Goal: Transaction & Acquisition: Purchase product/service

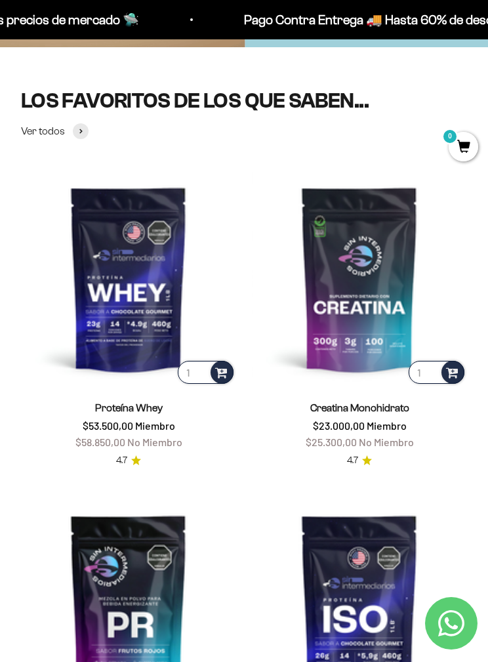
scroll to position [250, 0]
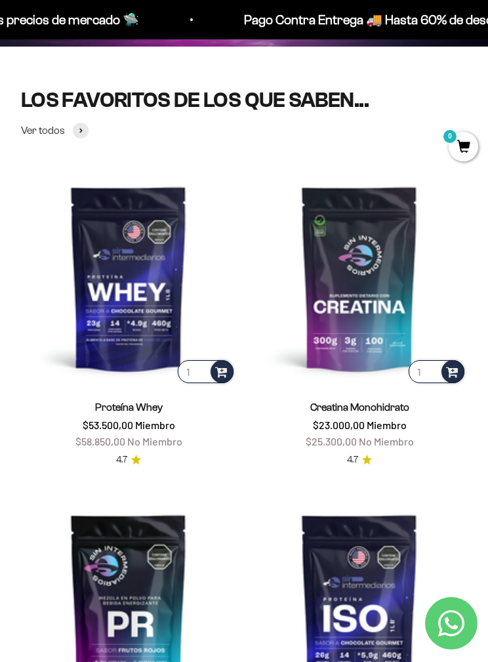
click at [103, 290] on img at bounding box center [128, 277] width 215 height 215
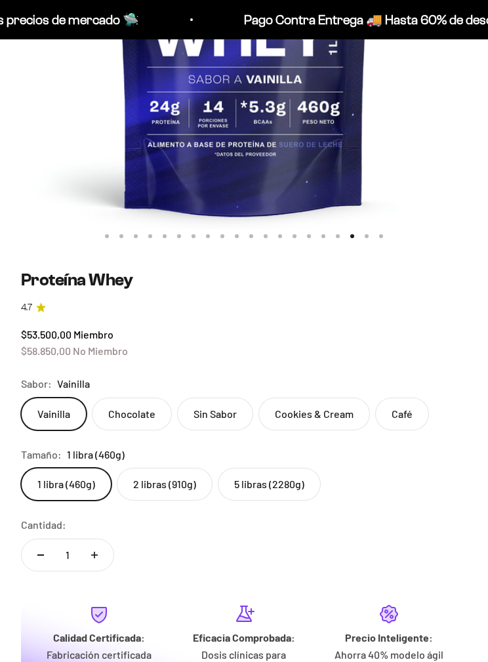
scroll to position [386, 0]
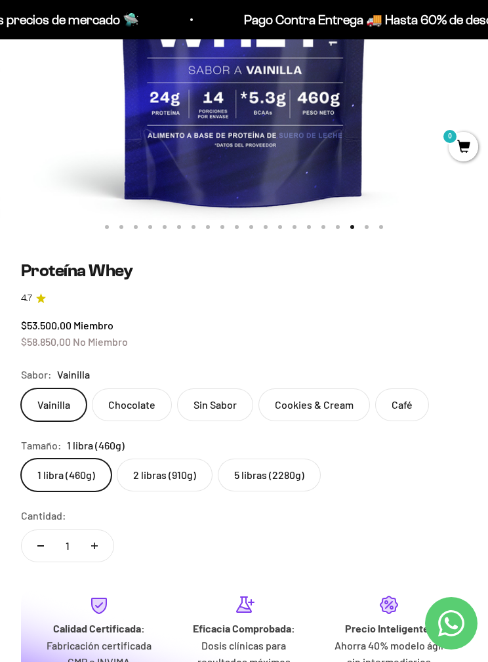
click at [210, 413] on label "Sin Sabor" at bounding box center [215, 404] width 76 height 33
click at [21, 388] on input "Sin Sabor" at bounding box center [20, 387] width 1 height 1
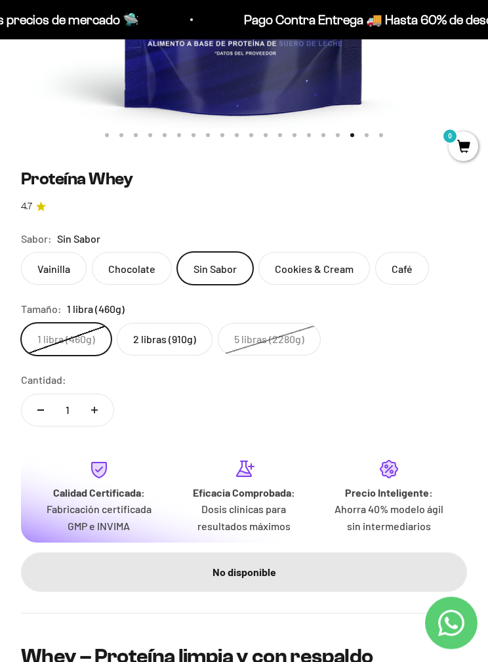
scroll to position [471, 0]
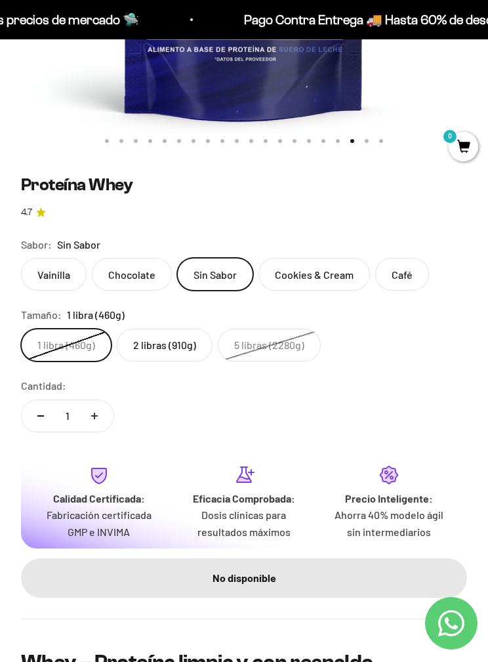
click at [51, 270] on label "Vainilla" at bounding box center [54, 274] width 66 height 33
click at [21, 258] on input "Vainilla" at bounding box center [20, 257] width 1 height 1
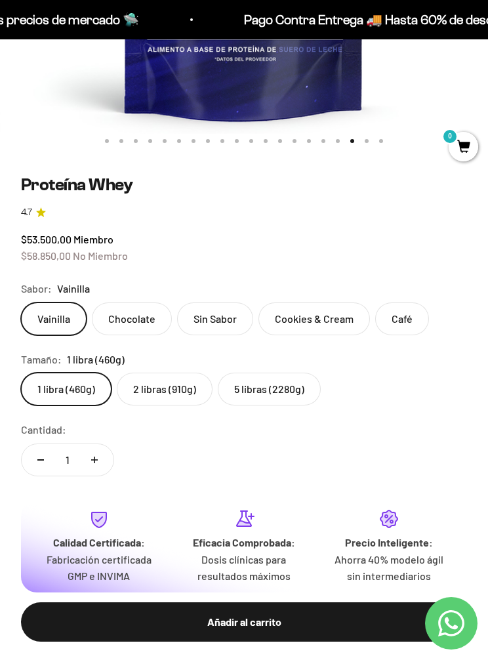
click at [134, 383] on label "2 libras (910g)" at bounding box center [165, 388] width 96 height 33
click at [21, 372] on input "2 libras (910g)" at bounding box center [20, 372] width 1 height 1
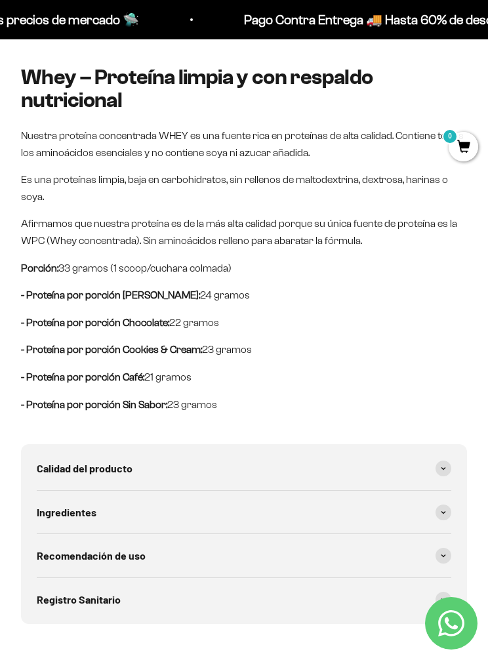
scroll to position [1120, 0]
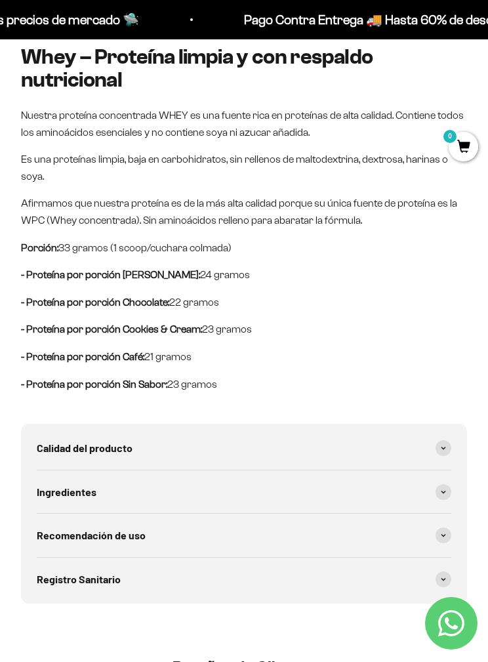
click at [447, 484] on span at bounding box center [443, 492] width 16 height 16
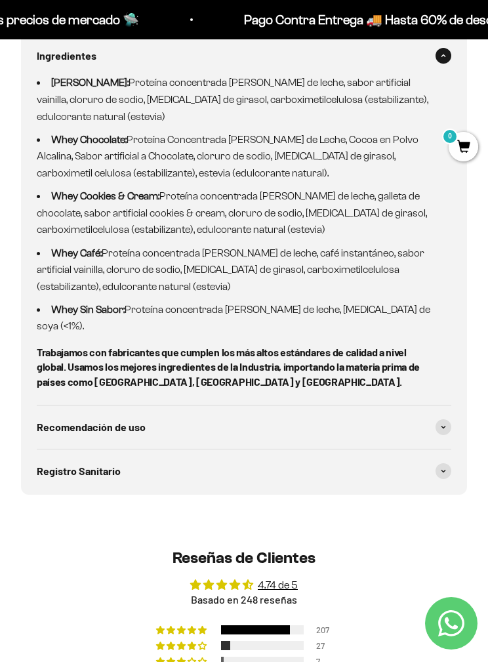
scroll to position [1595, 0]
